Goal: Information Seeking & Learning: Find specific fact

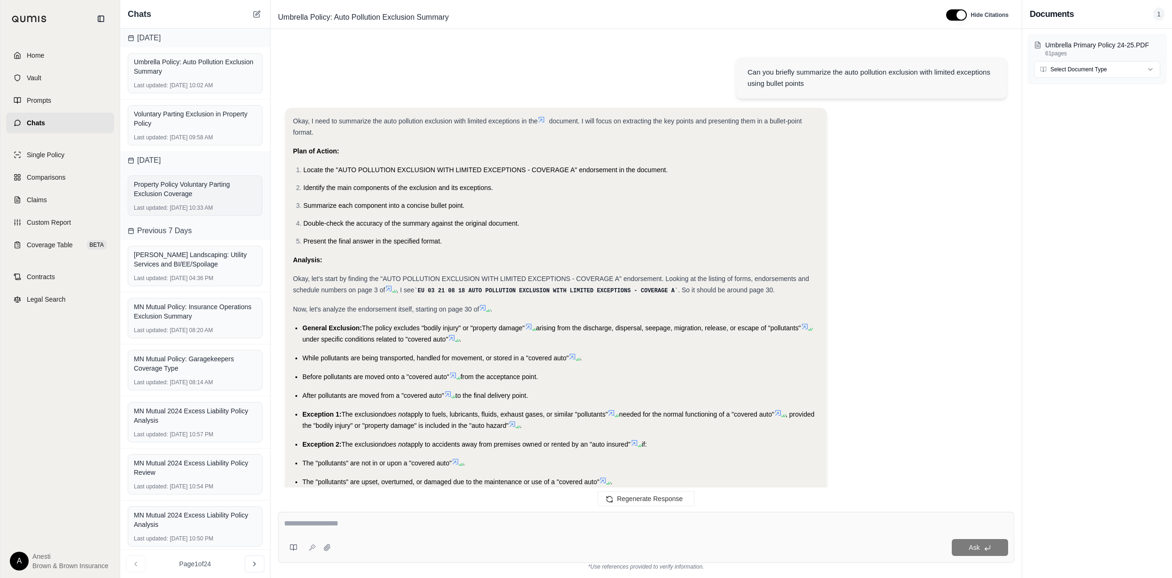
scroll to position [303, 0]
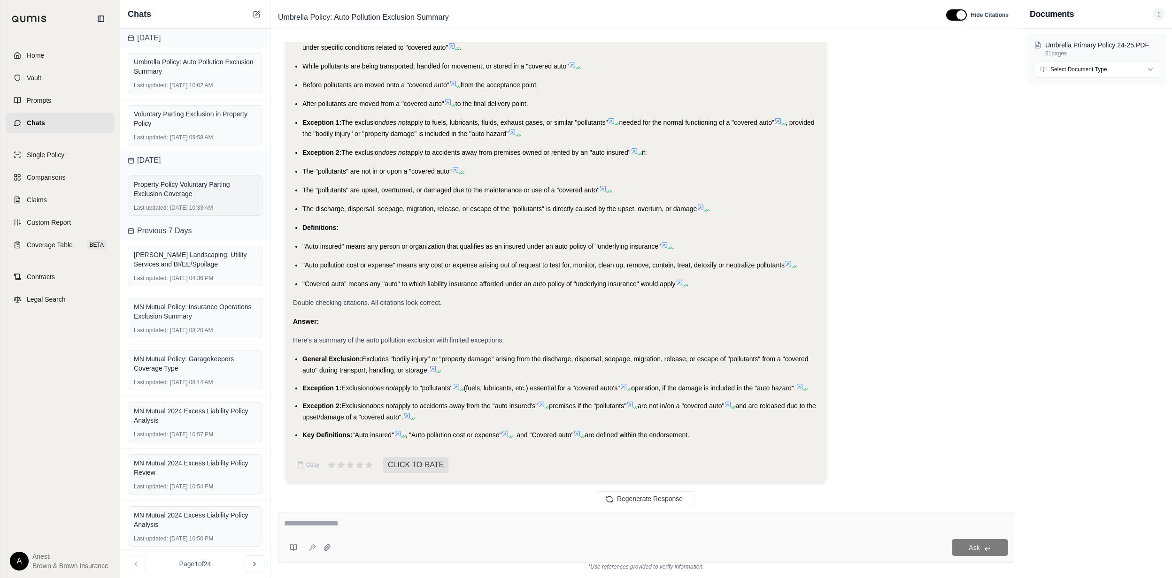
click at [214, 192] on div "Property Policy Voluntary Parting Exclusion Coverage" at bounding box center [195, 189] width 123 height 19
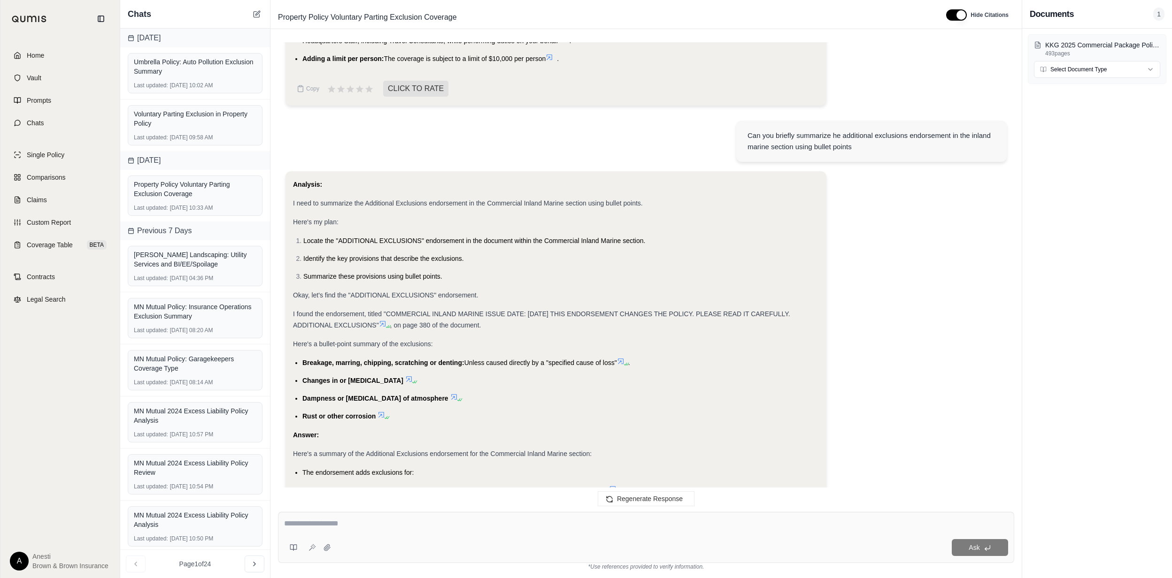
scroll to position [12025, 0]
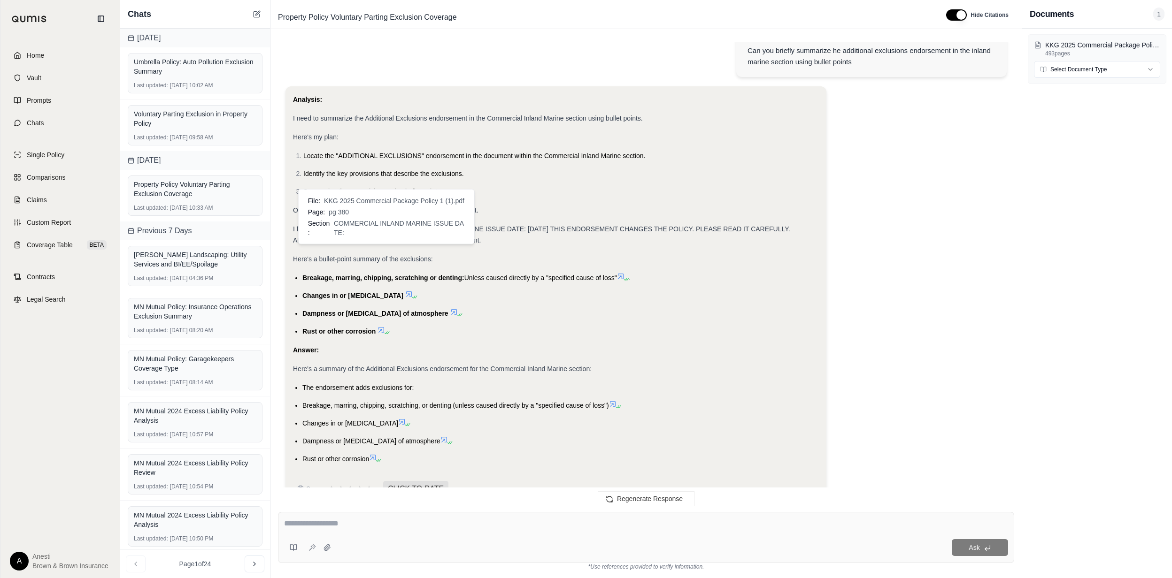
click at [384, 242] on icon at bounding box center [383, 239] width 6 height 6
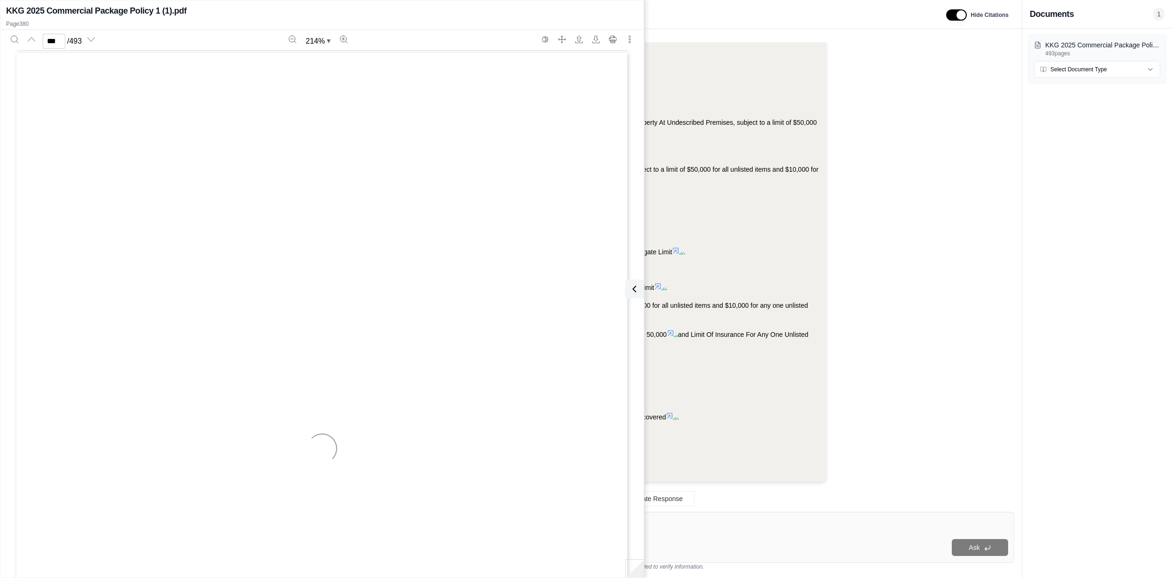
scroll to position [301426, 0]
click at [59, 40] on input "***" at bounding box center [54, 41] width 23 height 15
type input "*"
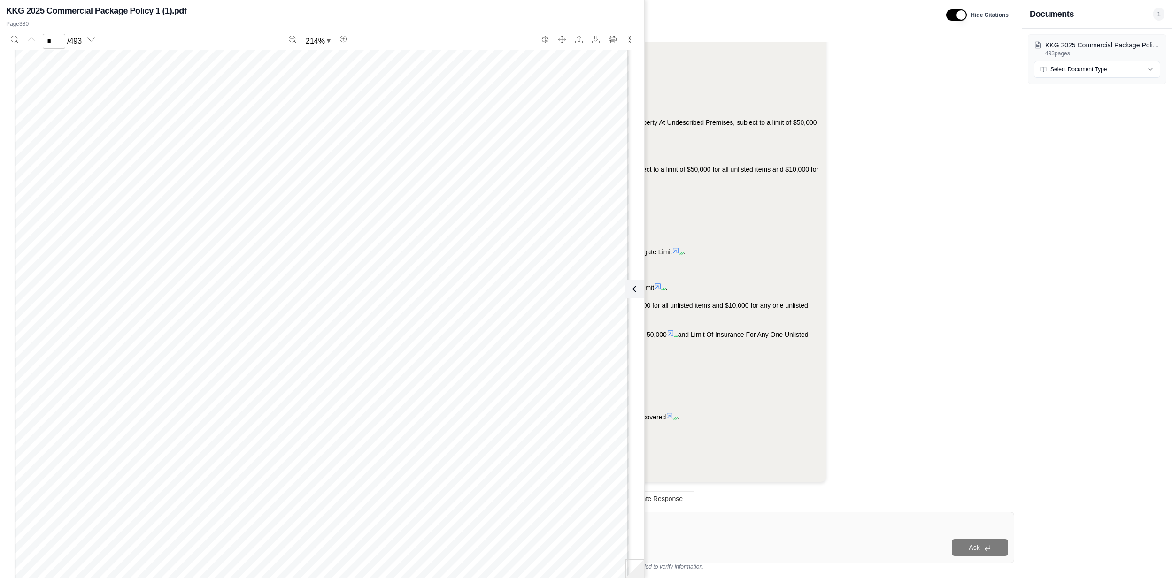
click at [621, 286] on div "   …" at bounding box center [322, 385] width 615 height 795
click at [628, 286] on icon at bounding box center [632, 289] width 11 height 11
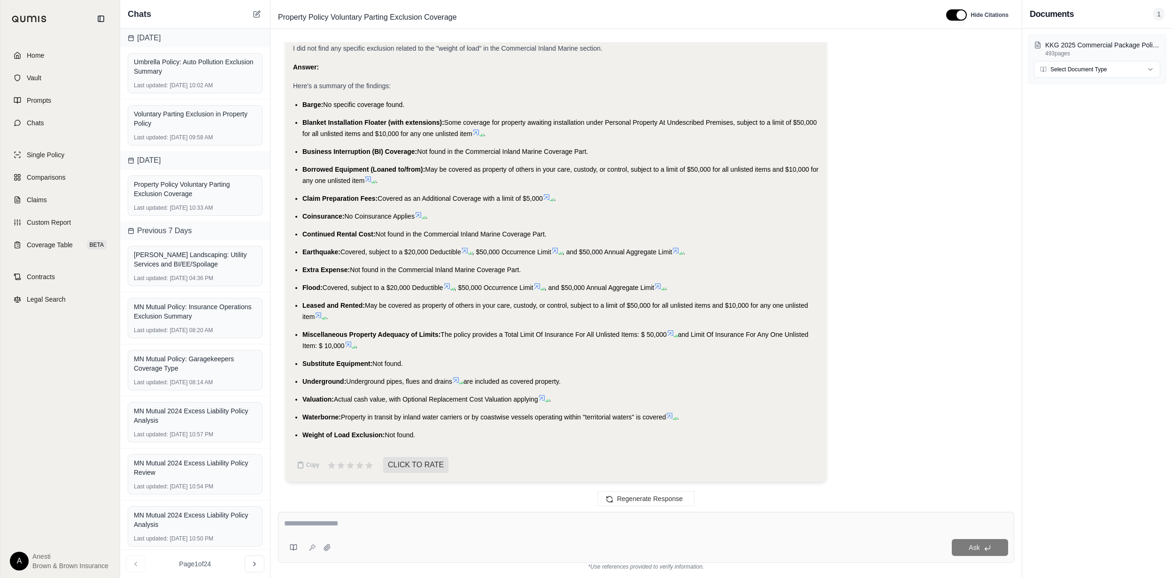
click at [328, 524] on textarea at bounding box center [646, 523] width 724 height 11
type textarea "**********"
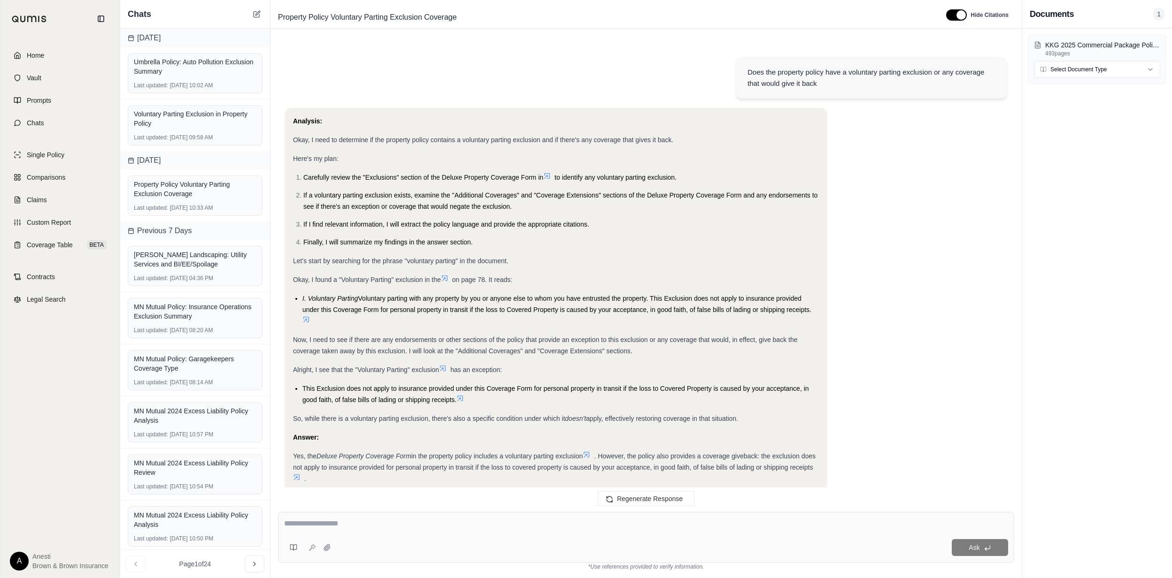
scroll to position [14639, 0]
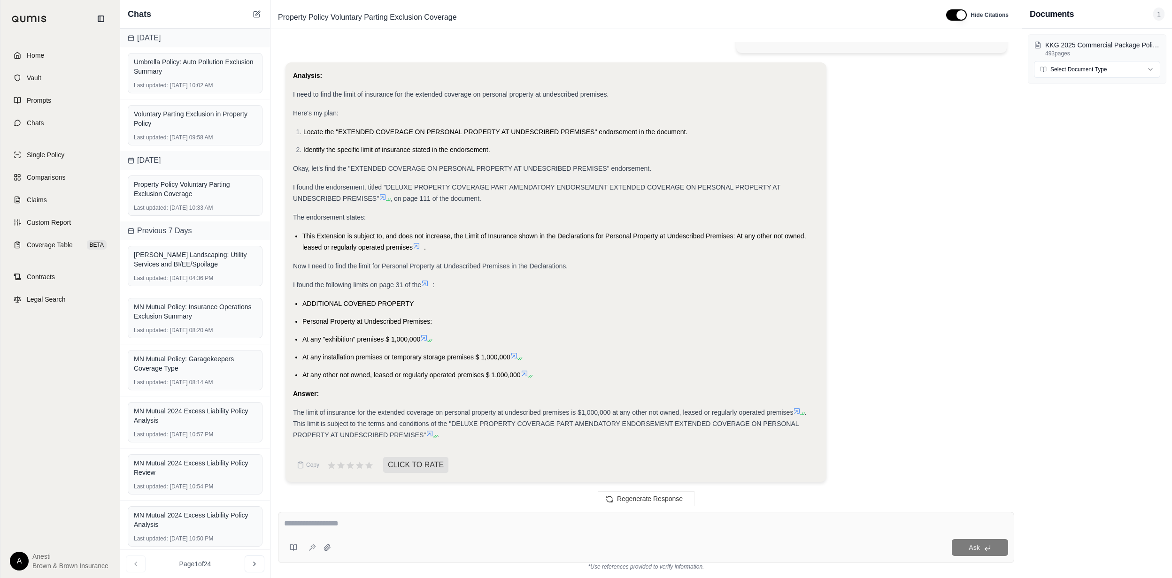
click at [305, 415] on span "The limit of insurance for the extended coverage on personal property at undesc…" at bounding box center [543, 413] width 500 height 8
drag, startPoint x: 289, startPoint y: 409, endPoint x: 793, endPoint y: 404, distance: 503.8
click at [793, 404] on div "Analysis: I need to find the limit of insurance for the extended coverage on pe…" at bounding box center [555, 272] width 541 height 420
copy span "The limit of insurance for the extended coverage on personal property at undesc…"
click at [333, 521] on textarea at bounding box center [646, 523] width 724 height 11
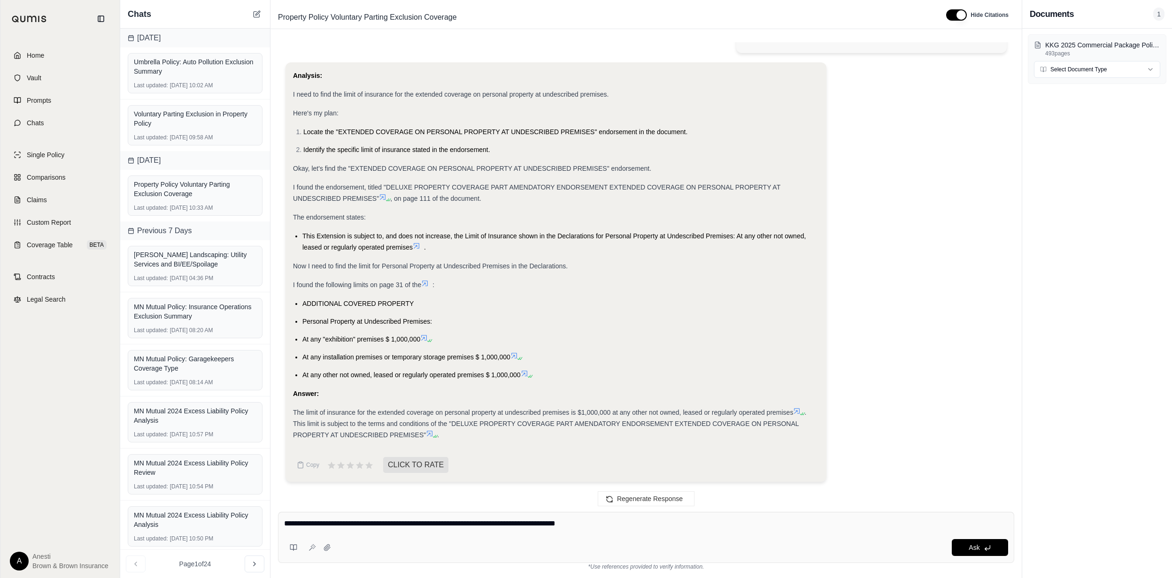
type textarea "**********"
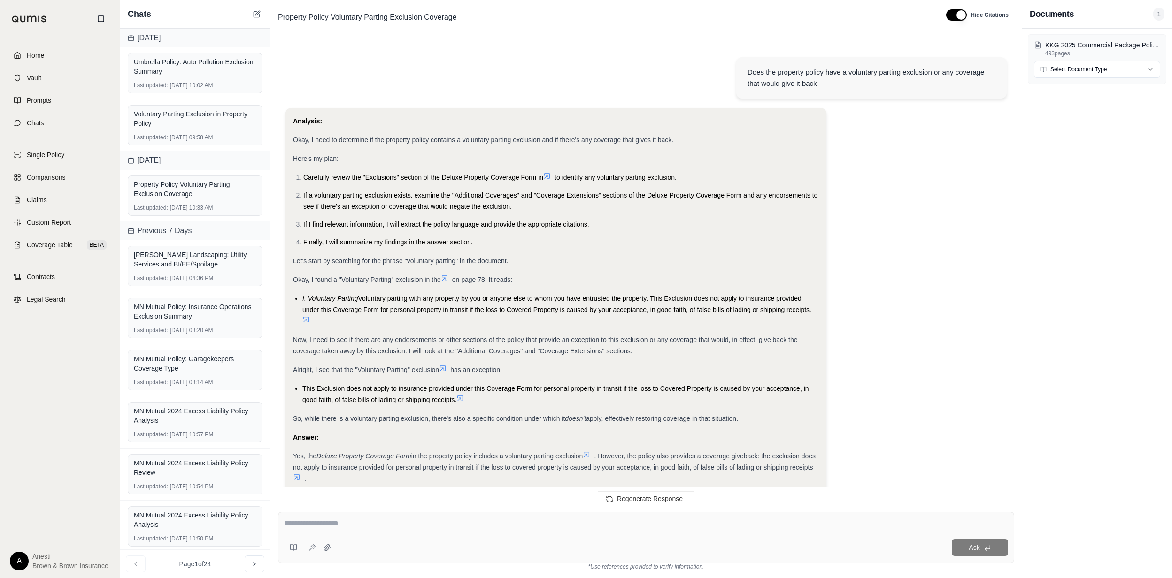
scroll to position [15732, 0]
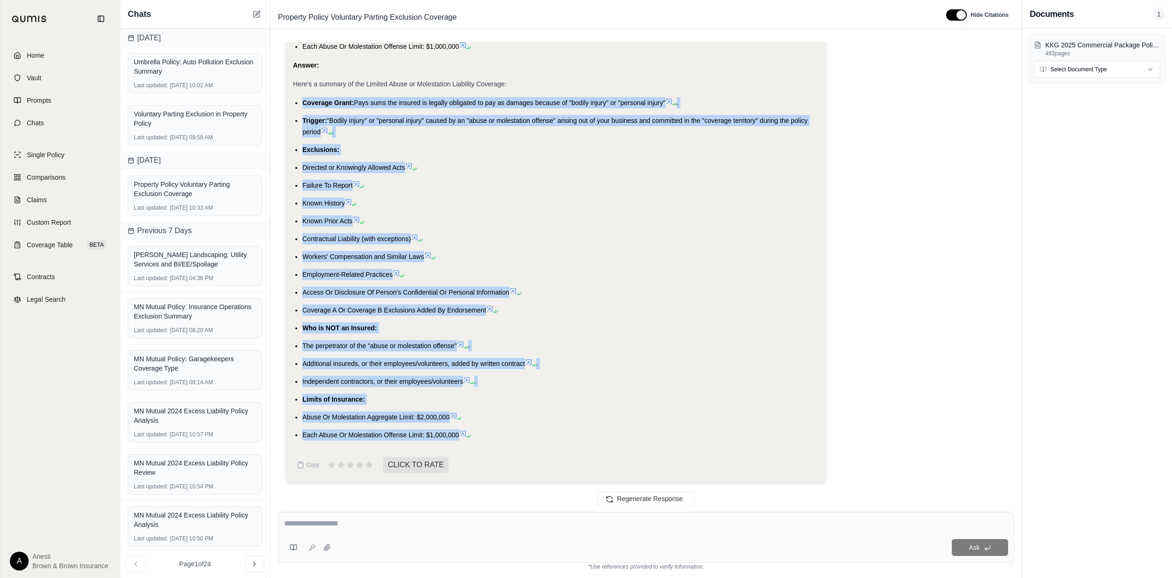
drag, startPoint x: 302, startPoint y: 102, endPoint x: 459, endPoint y: 441, distance: 373.3
copy ul "Coverage Grant: Pays sums the insured is legally obligated to pay as damages be…"
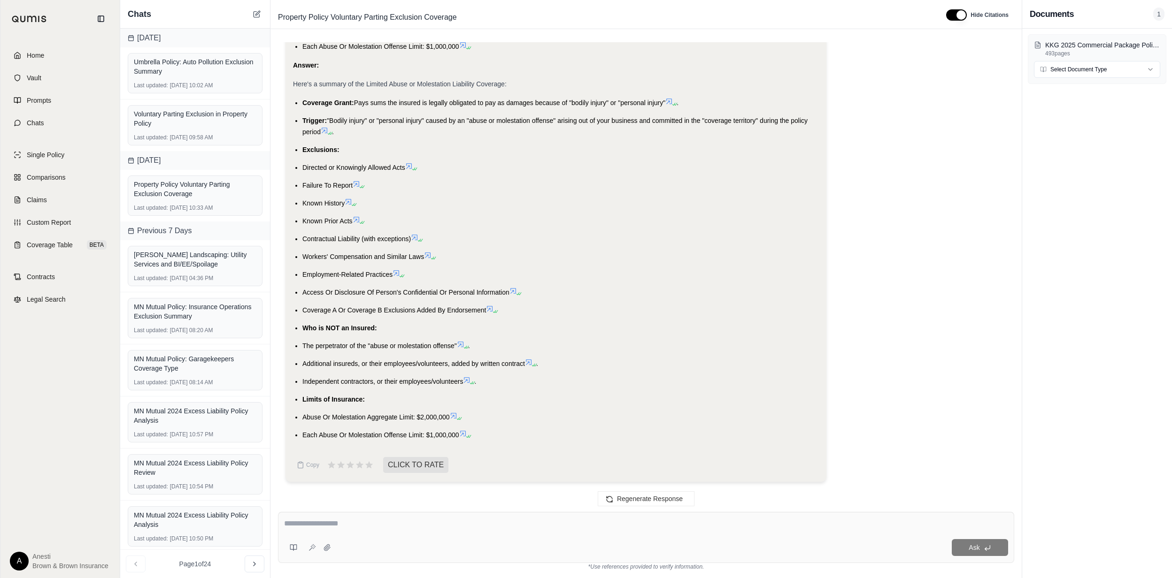
click at [365, 518] on textarea at bounding box center [646, 523] width 724 height 11
click at [44, 51] on span "Home" at bounding box center [35, 55] width 17 height 9
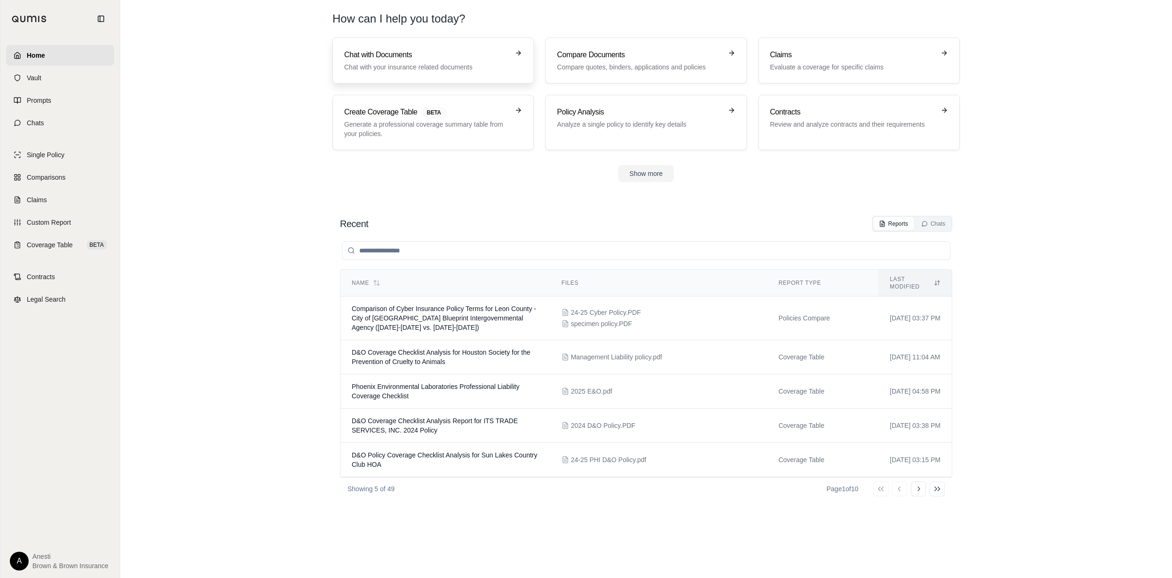
click at [444, 50] on h3 "Chat with Documents" at bounding box center [426, 54] width 165 height 11
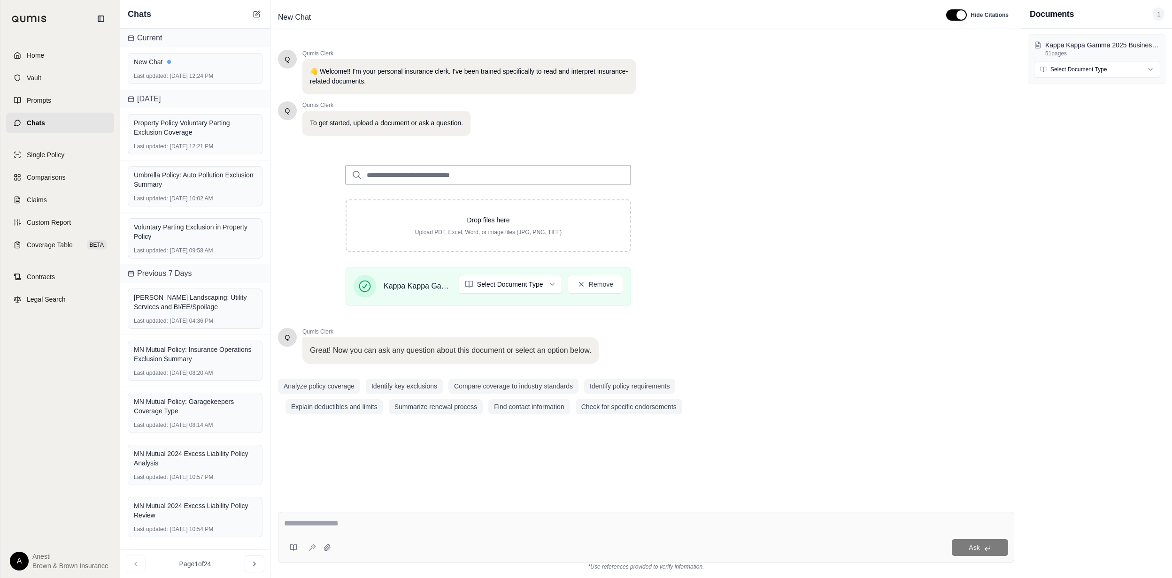
click at [339, 517] on div "Ask" at bounding box center [646, 537] width 736 height 51
type textarea "**********"
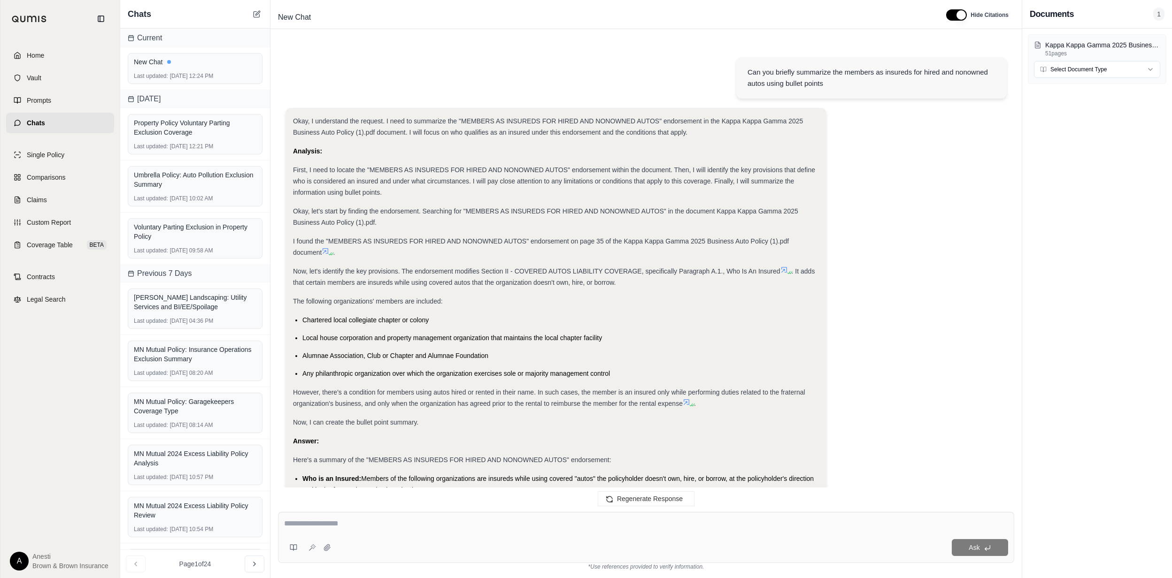
scroll to position [179, 0]
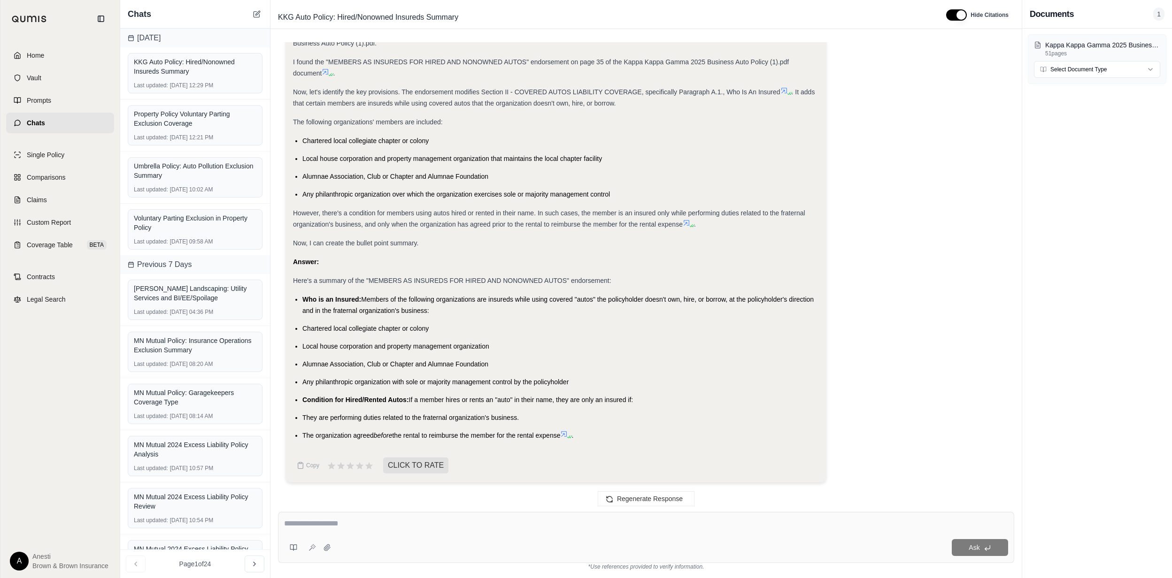
drag, startPoint x: 300, startPoint y: 297, endPoint x: 564, endPoint y: 434, distance: 297.8
click at [564, 434] on ul "Who is an Insured: Members of the following organizations are insureds while us…" at bounding box center [556, 367] width 526 height 147
copy ul "Who is an Insured: Members of the following organizations are insureds while us…"
click at [445, 526] on textarea at bounding box center [646, 523] width 724 height 11
type textarea "**********"
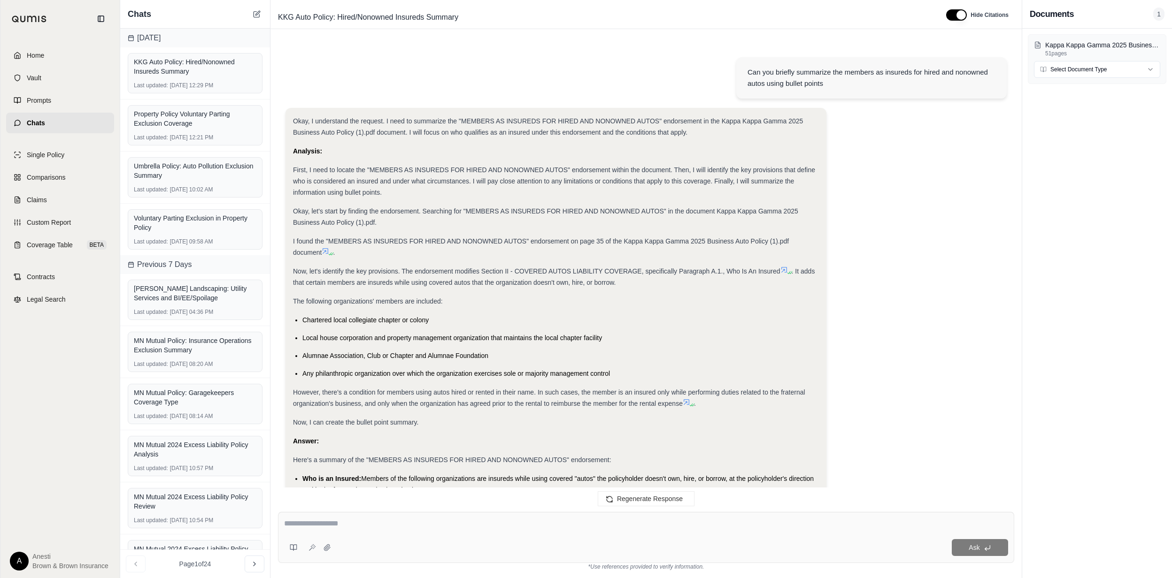
scroll to position [560, 0]
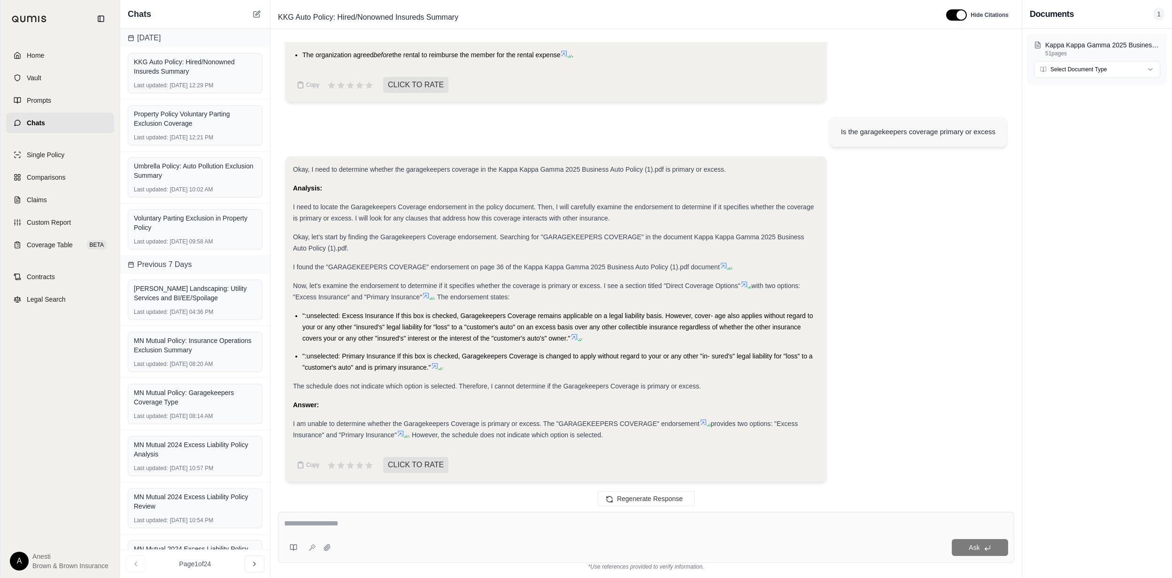
click at [412, 432] on span ". However, the schedule does not indicate which option is selected." at bounding box center [505, 435] width 195 height 8
click at [399, 428] on div "I am unable to determine whether the Garagekeepers Coverage is primary or exces…" at bounding box center [556, 429] width 526 height 23
click at [404, 434] on icon at bounding box center [405, 437] width 6 height 6
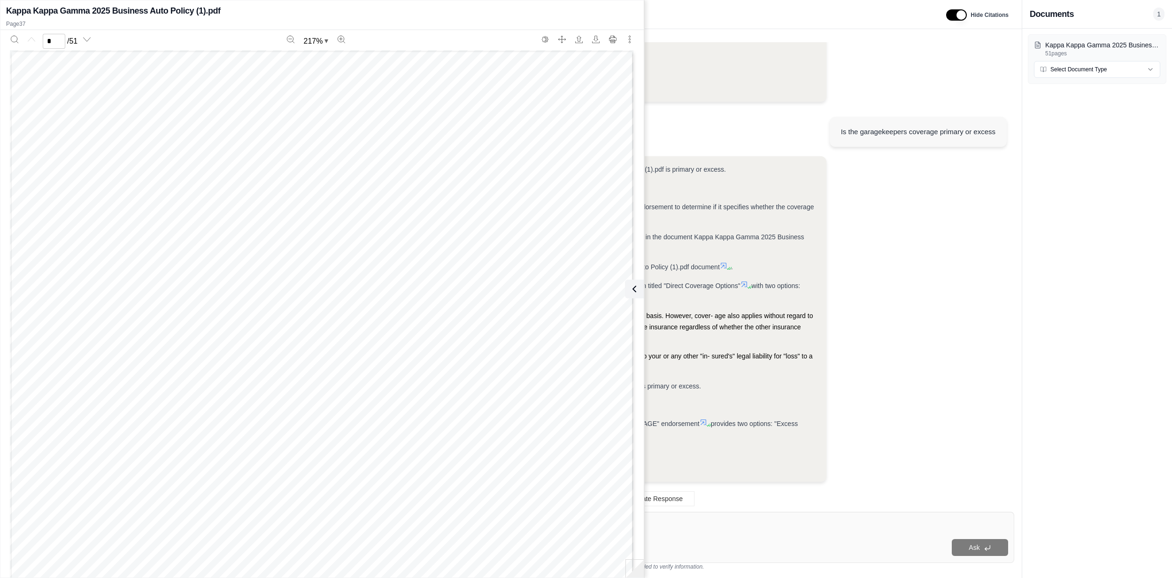
scroll to position [0, 0]
type input "**"
click at [639, 288] on button at bounding box center [632, 289] width 19 height 19
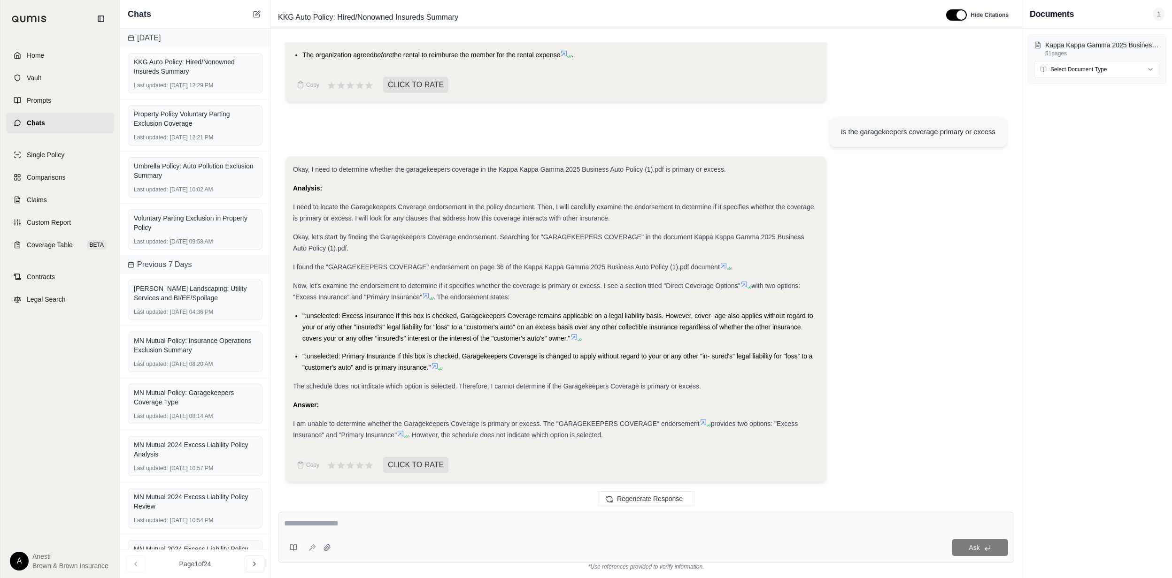
click at [475, 533] on div "Ask" at bounding box center [646, 537] width 736 height 51
type textarea "**********"
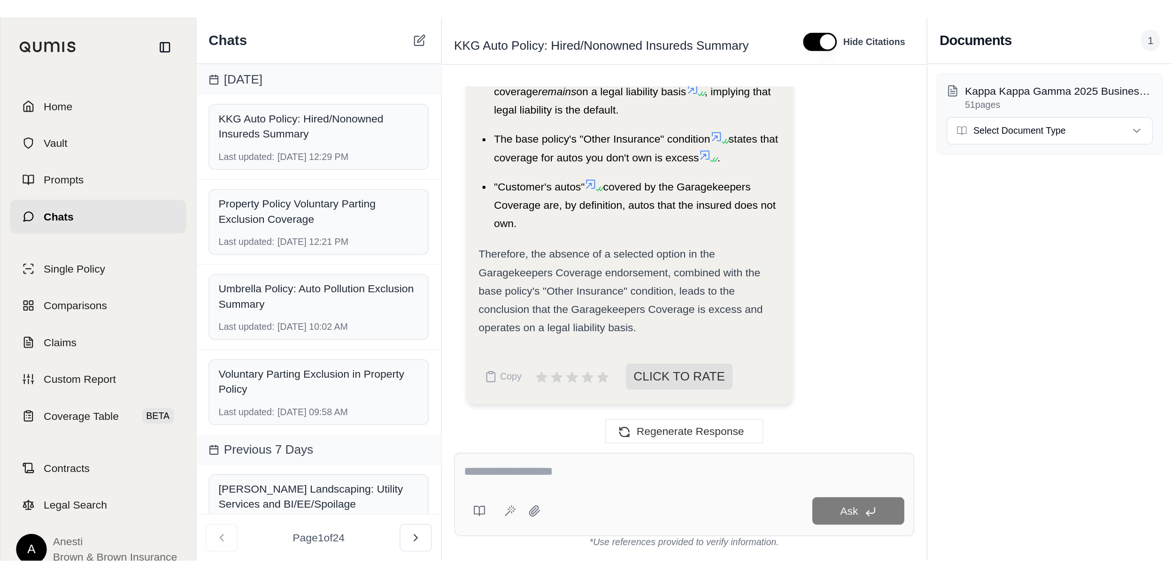
scroll to position [1214, 0]
